Goal: Find specific page/section: Locate a particular part of the current website

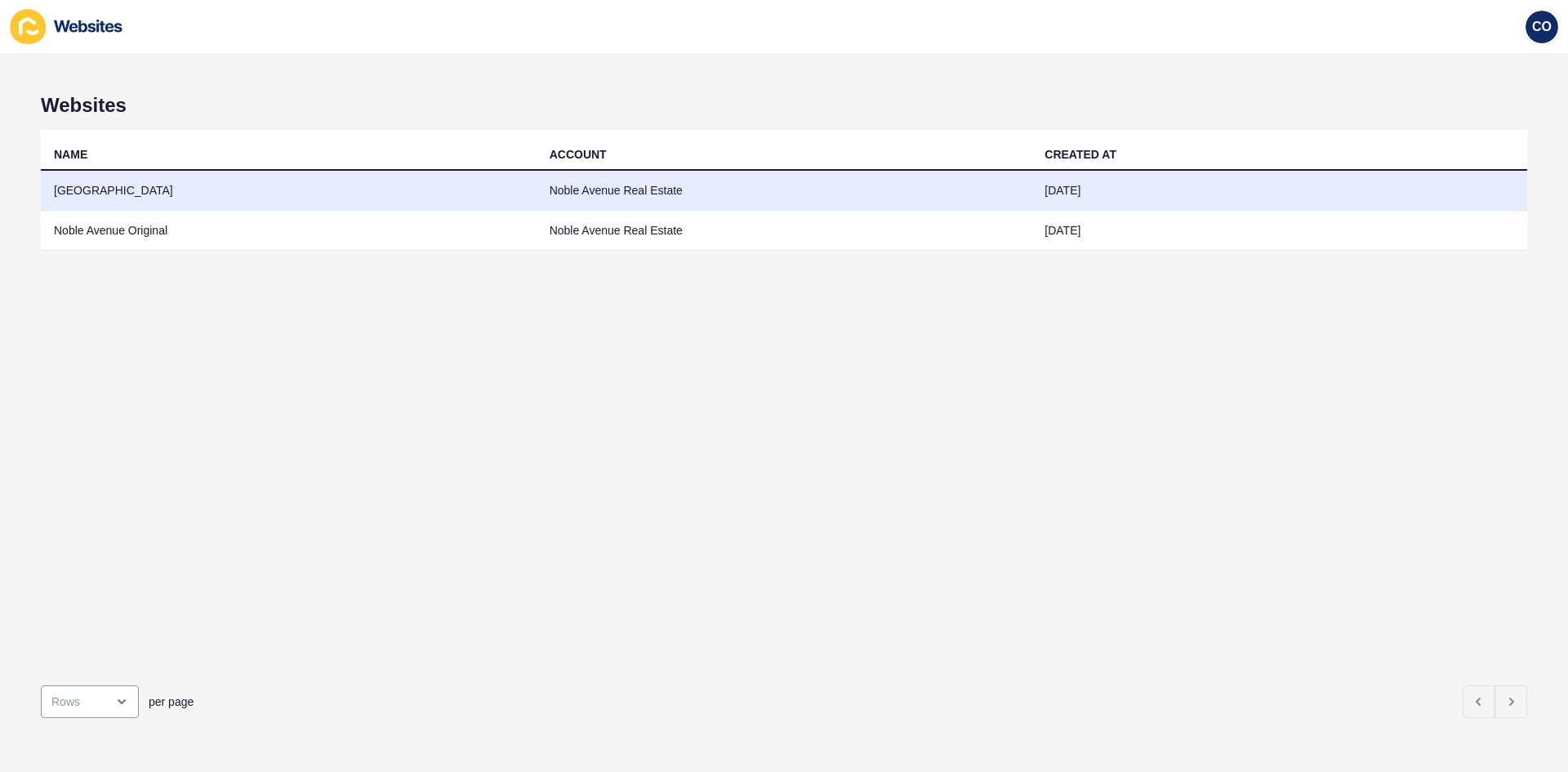
click at [166, 192] on td "[GEOGRAPHIC_DATA]" at bounding box center [288, 191] width 495 height 40
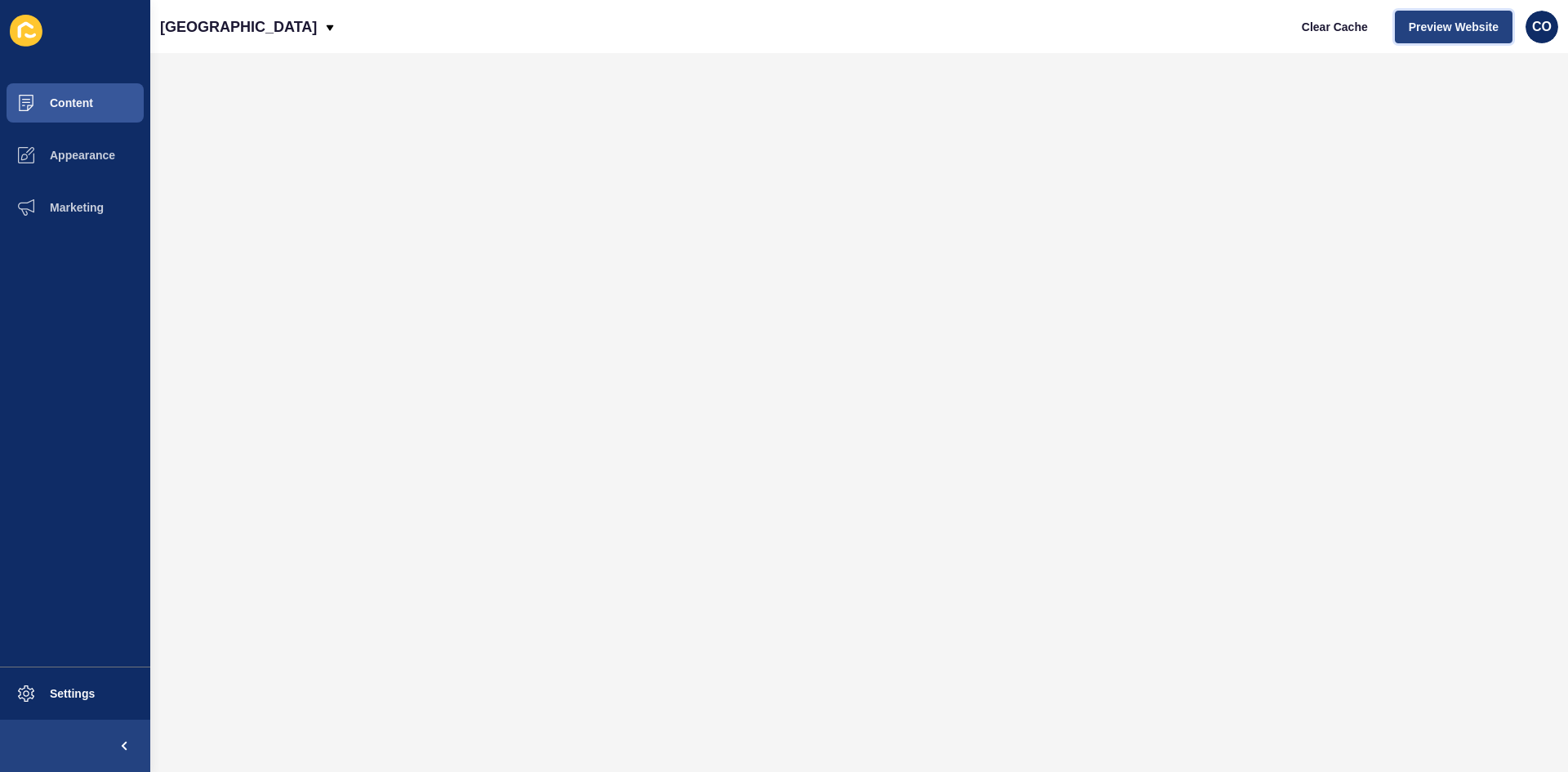
click at [1253, 27] on span "Preview Website" at bounding box center [1453, 27] width 90 height 16
click at [86, 107] on span "Content" at bounding box center [45, 103] width 96 height 13
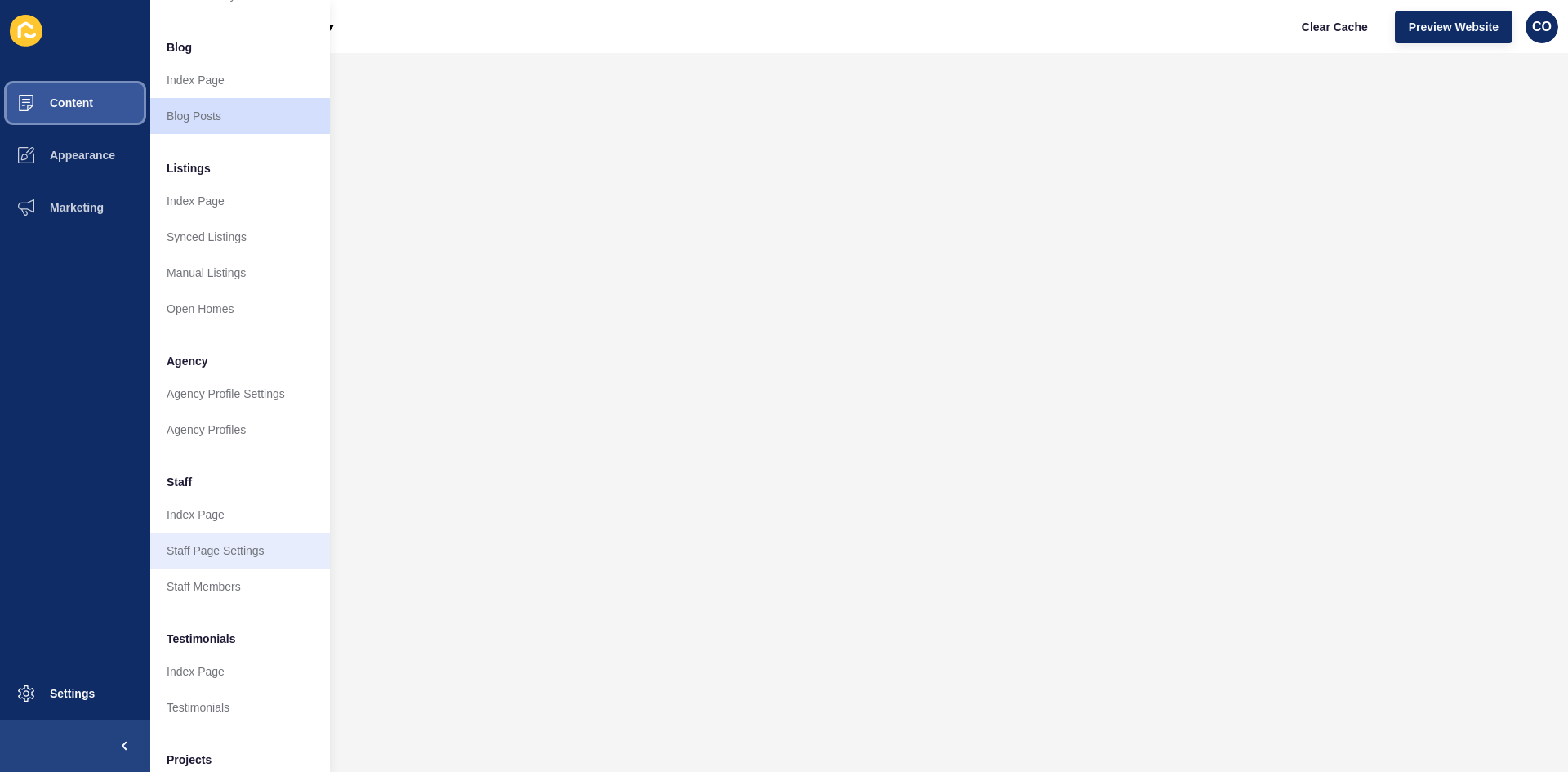
scroll to position [116, 0]
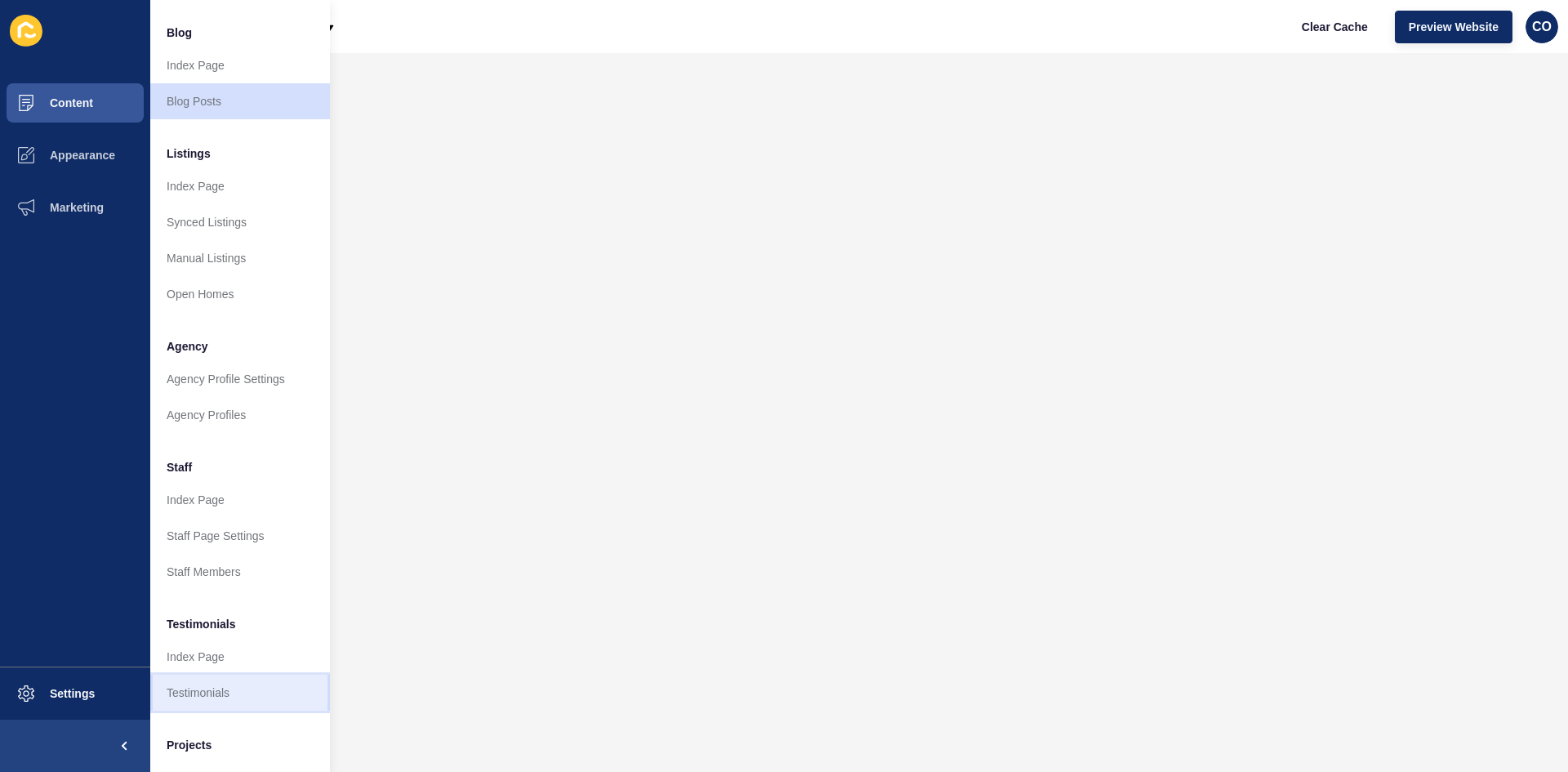
click at [246, 596] on link "Testimonials" at bounding box center [240, 692] width 180 height 36
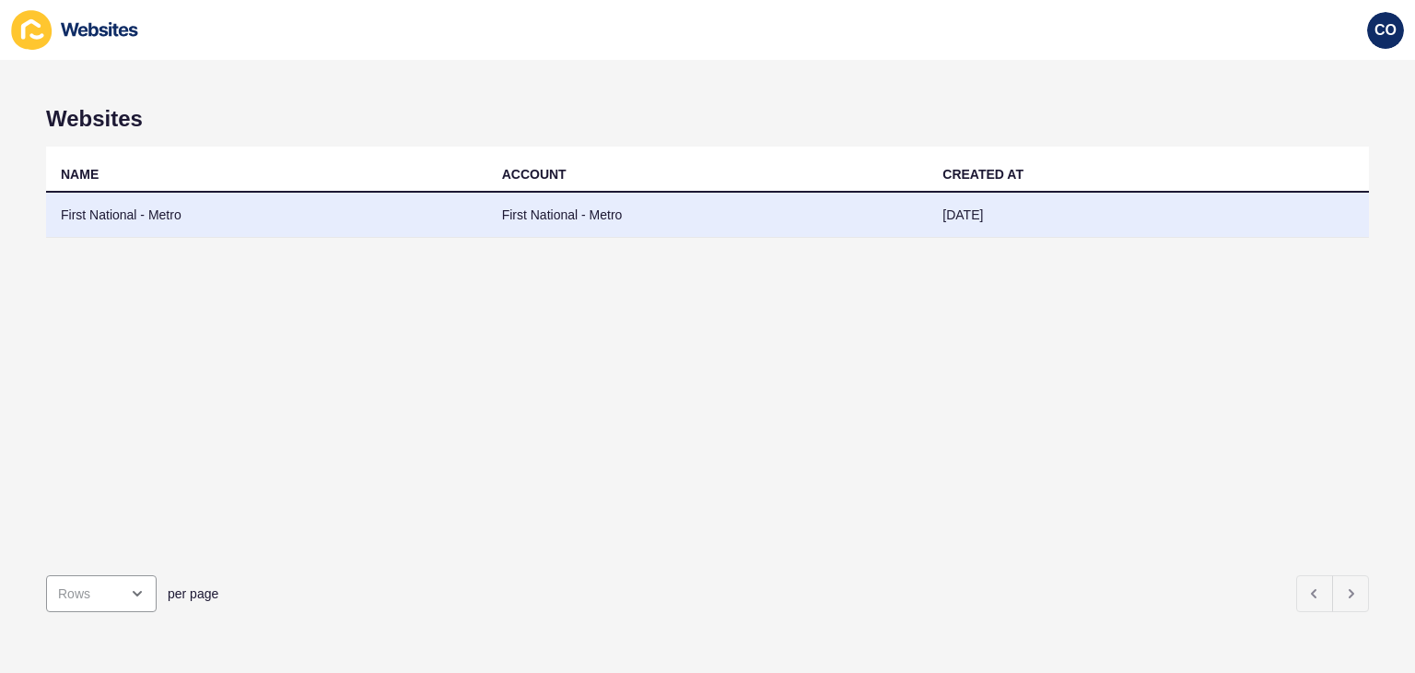
click at [72, 212] on td "First National - Metro" at bounding box center [266, 215] width 441 height 45
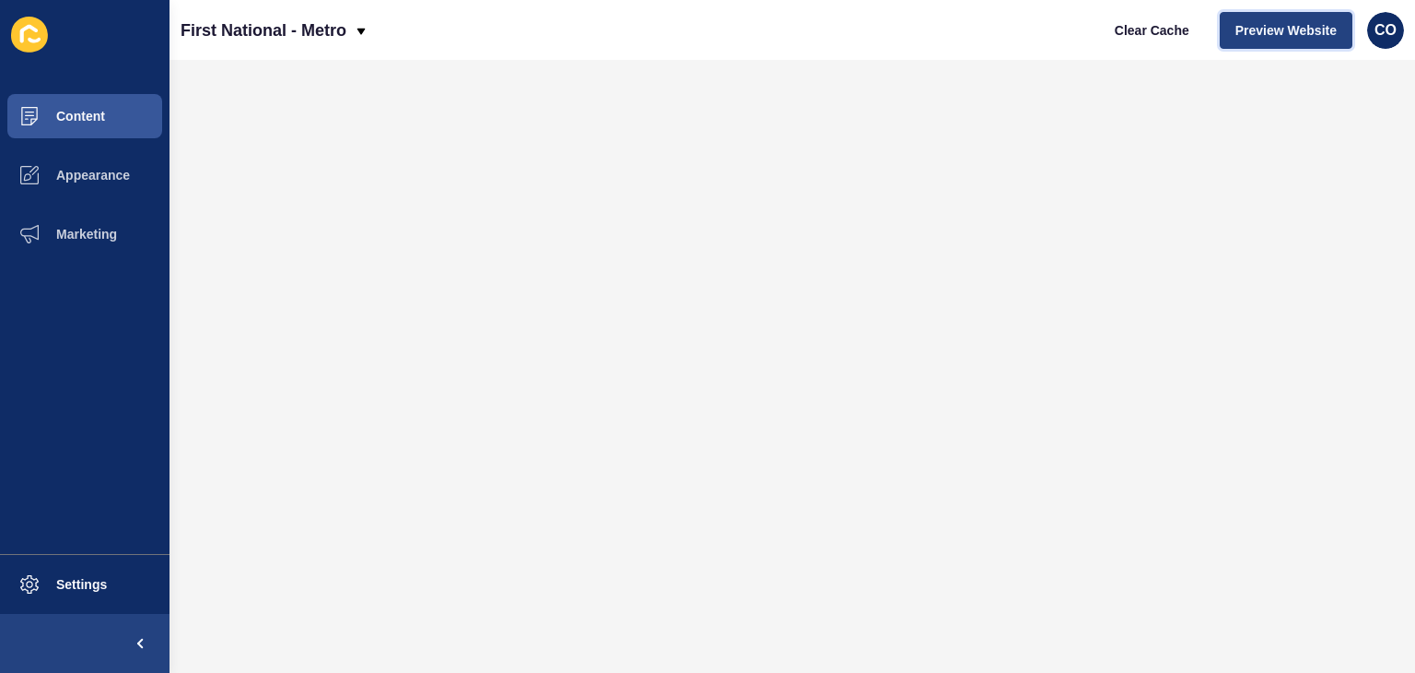
click at [1275, 41] on button "Preview Website" at bounding box center [1286, 30] width 133 height 37
click at [114, 114] on button "Content" at bounding box center [85, 116] width 170 height 59
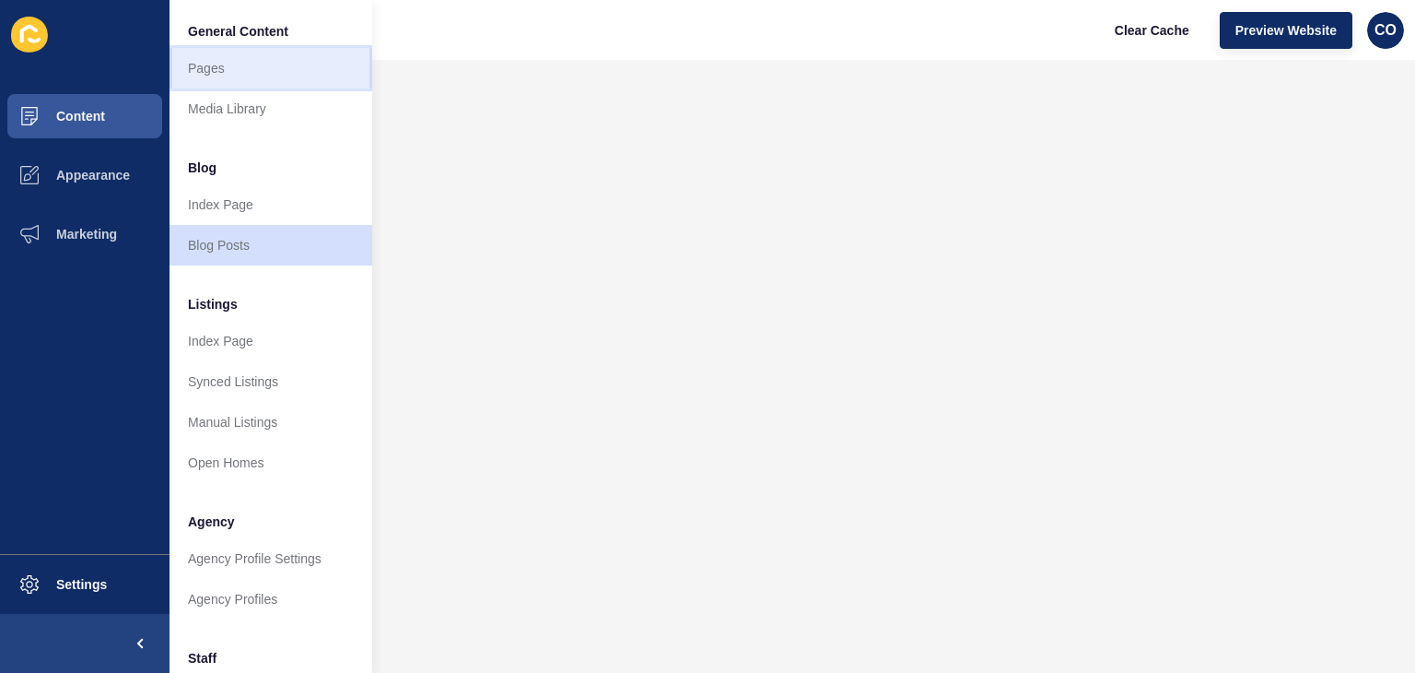
click at [226, 63] on link "Pages" at bounding box center [271, 68] width 203 height 41
